Goal: Find contact information: Find contact information

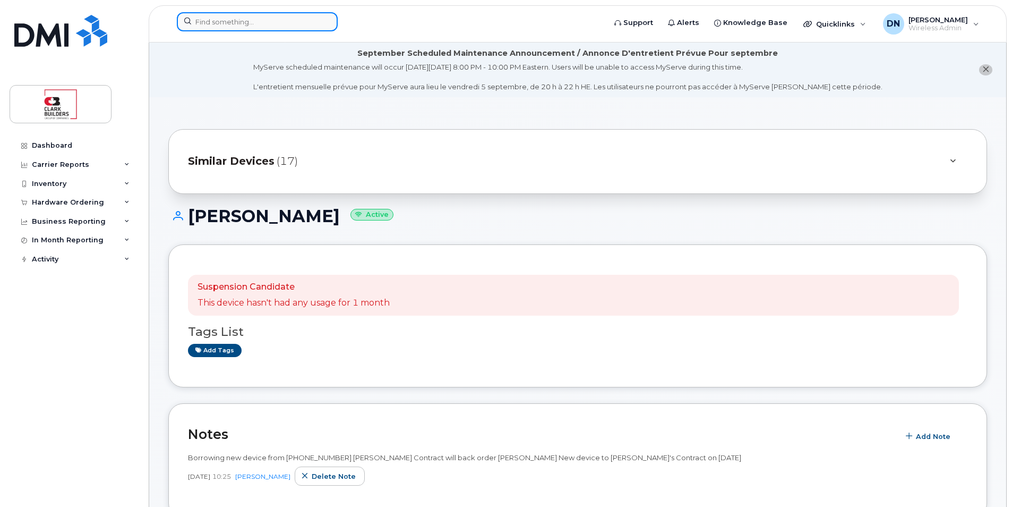
click at [319, 18] on input at bounding box center [257, 21] width 161 height 19
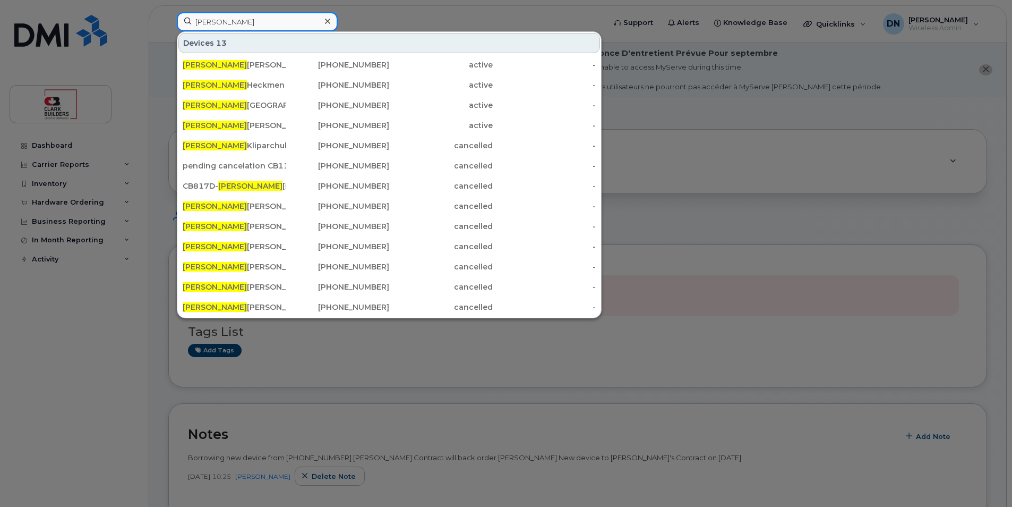
type input "[PERSON_NAME]"
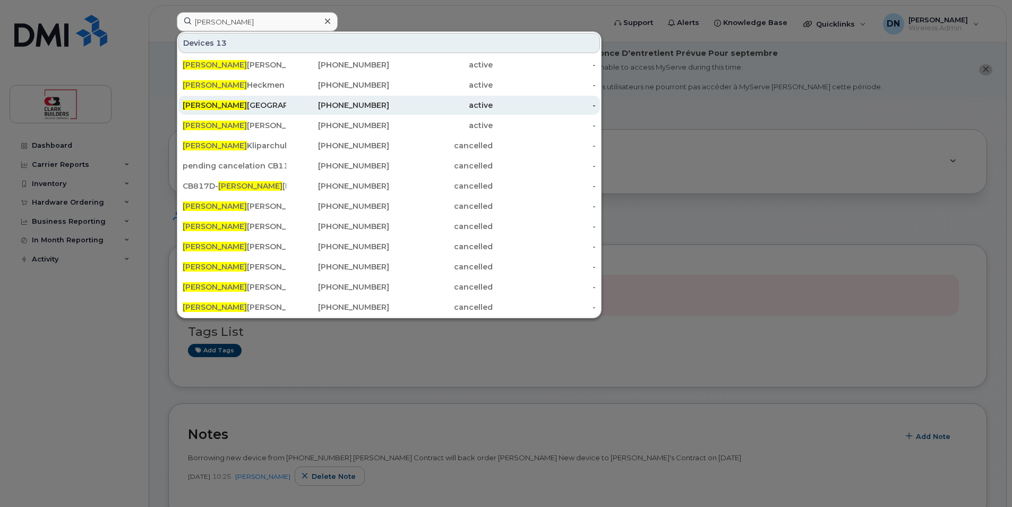
click at [276, 101] on div "[PERSON_NAME]" at bounding box center [235, 105] width 104 height 11
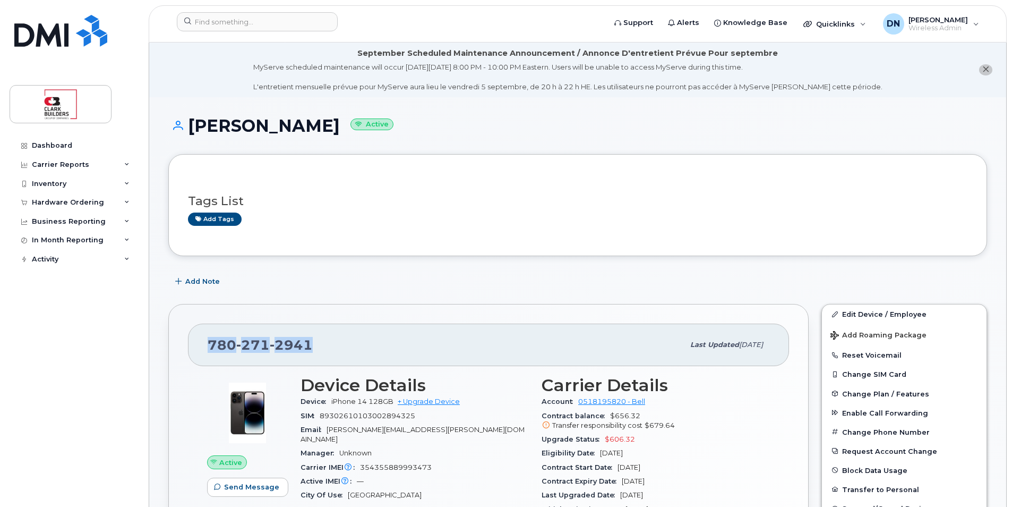
drag, startPoint x: 208, startPoint y: 345, endPoint x: 322, endPoint y: 347, distance: 114.7
click at [322, 347] on div "[PHONE_NUMBER]" at bounding box center [446, 345] width 476 height 22
copy span "[PHONE_NUMBER]"
